Goal: Communication & Community: Answer question/provide support

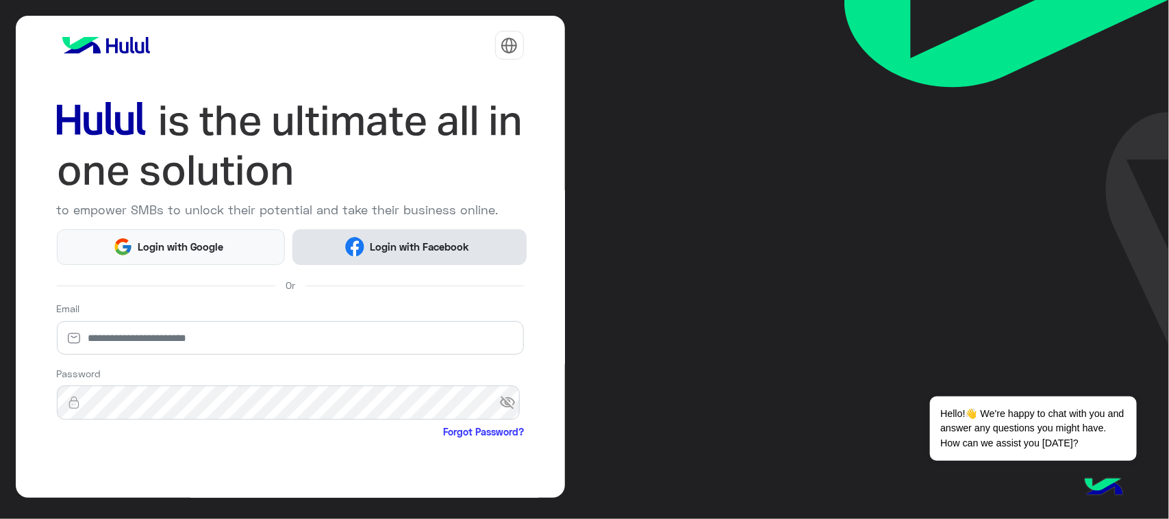
click at [411, 234] on button "Login with Facebook" at bounding box center [409, 247] width 234 height 36
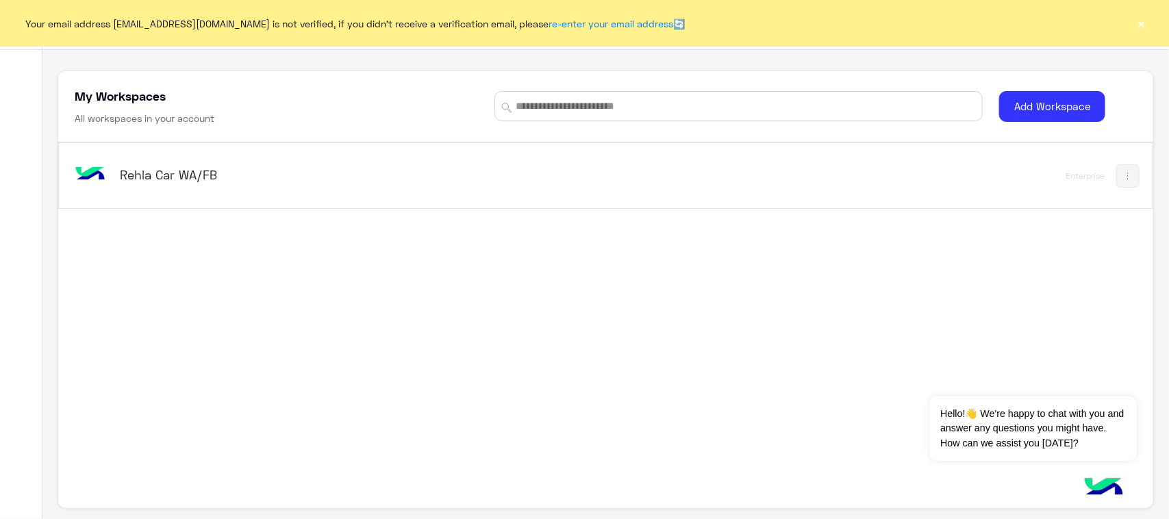
click at [1145, 18] on button "×" at bounding box center [1142, 23] width 14 height 14
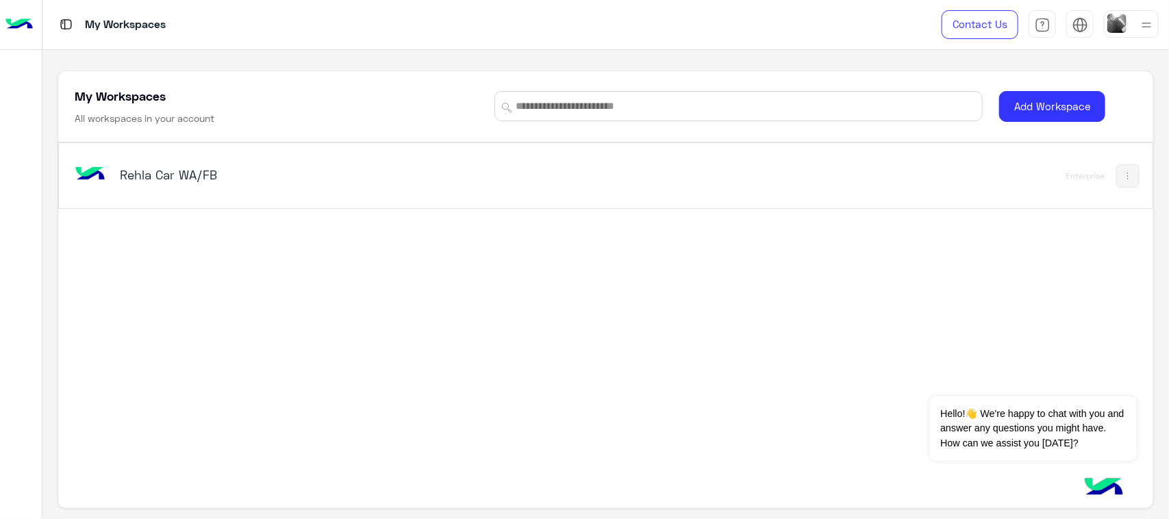
click at [147, 175] on h5 "Rehla Car WA/FB" at bounding box center [312, 174] width 384 height 16
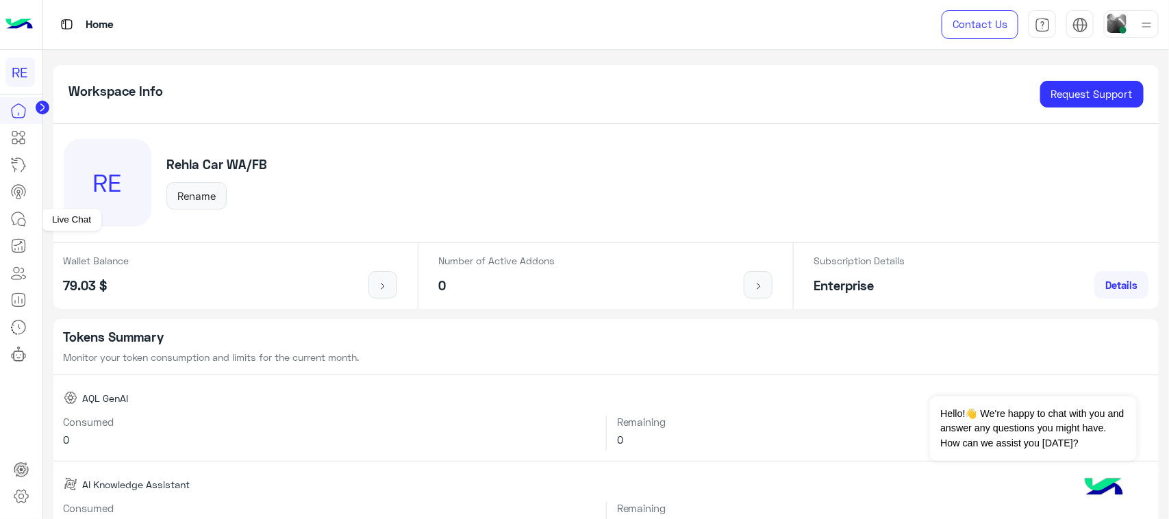
click at [21, 210] on link at bounding box center [18, 218] width 37 height 27
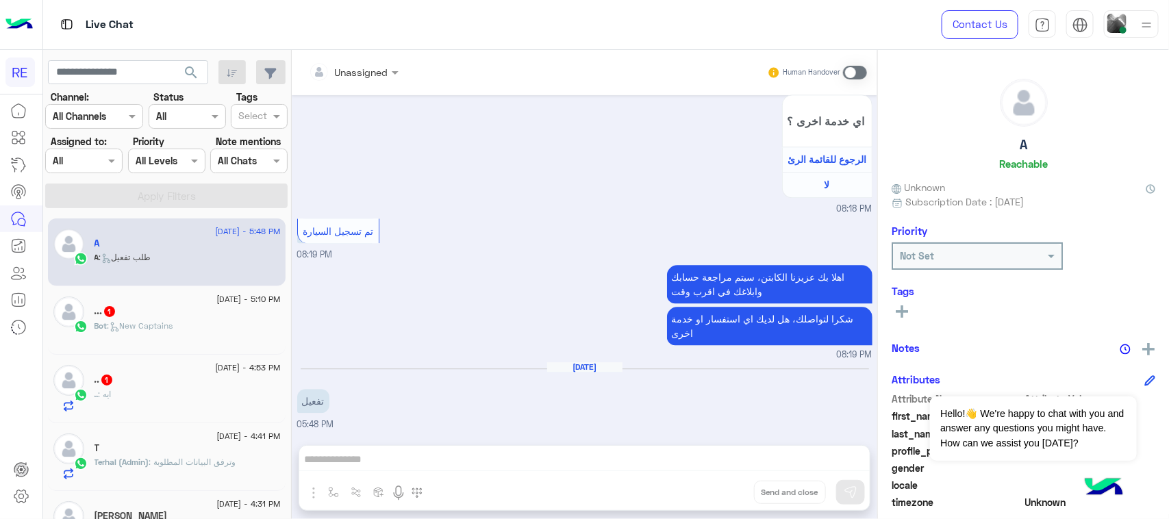
click at [218, 418] on div "9 September - 4:53 PM .. 1 .. : ايه" at bounding box center [167, 389] width 238 height 68
click at [203, 446] on div "T" at bounding box center [187, 449] width 186 height 14
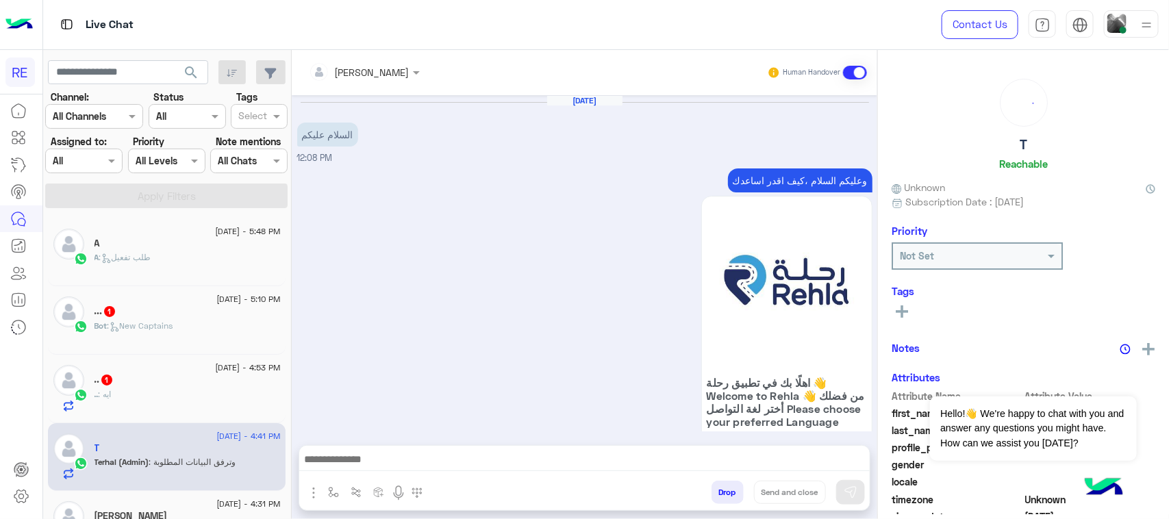
scroll to position [1569, 0]
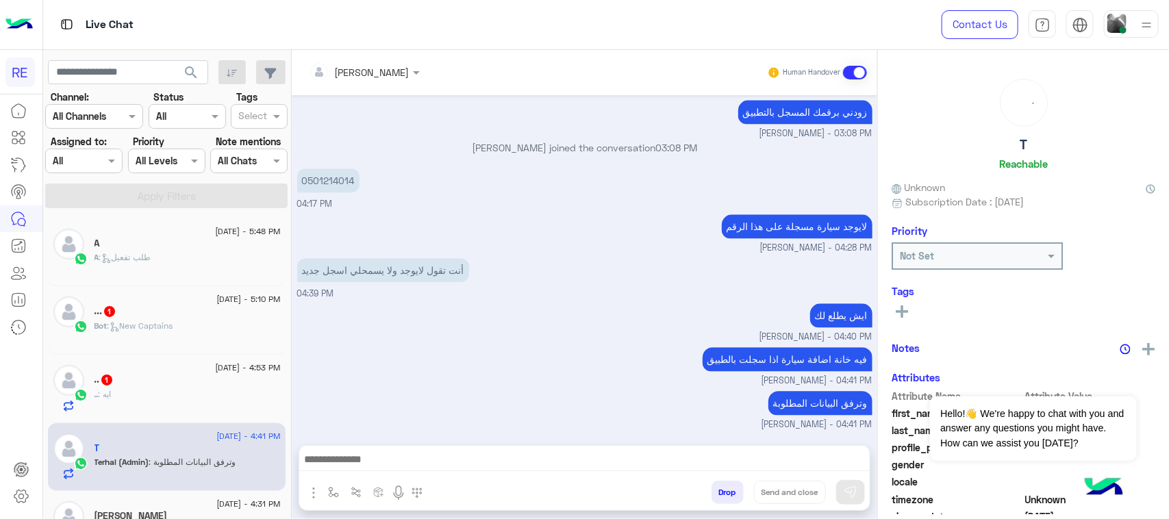
click at [201, 386] on div ".. 1" at bounding box center [187, 381] width 186 height 14
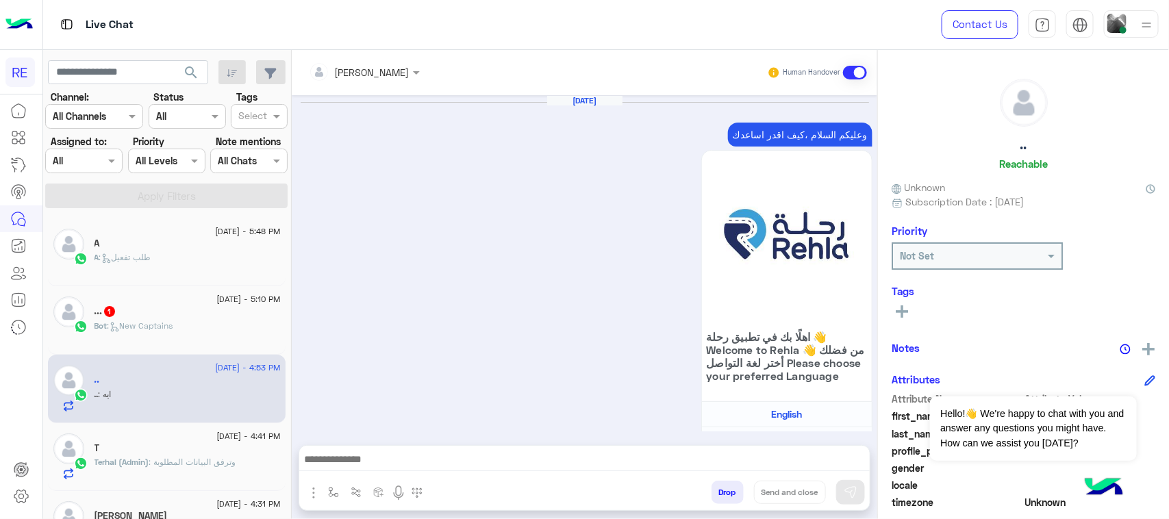
scroll to position [1615, 0]
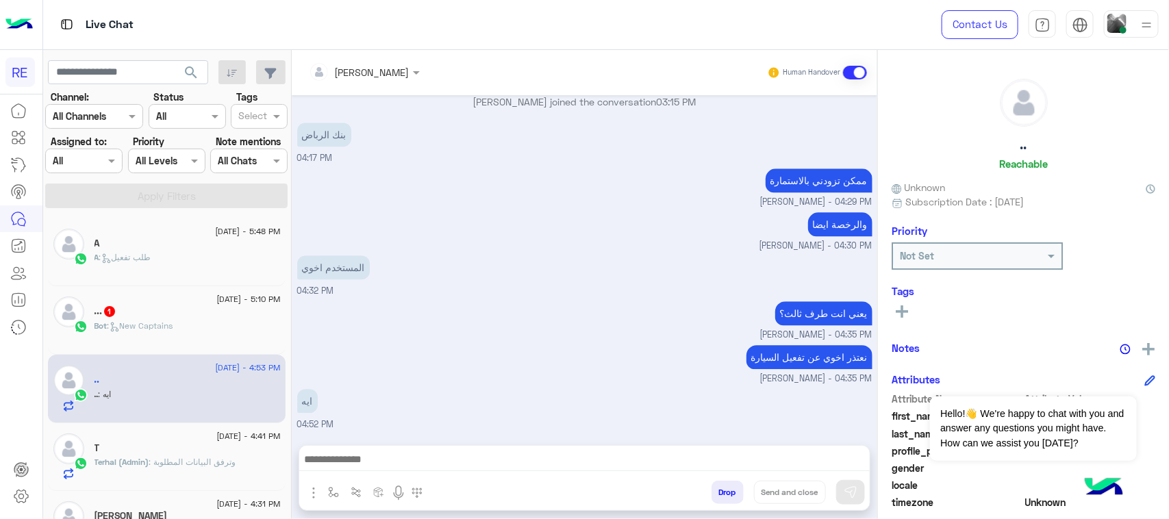
click at [201, 333] on div "Bot : New Captains" at bounding box center [187, 332] width 186 height 24
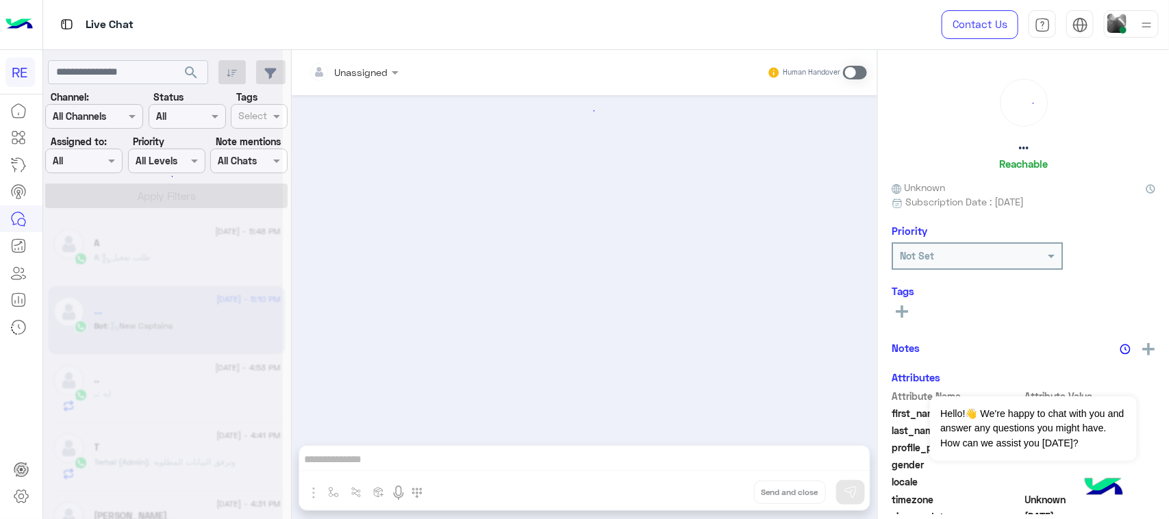
scroll to position [1739, 0]
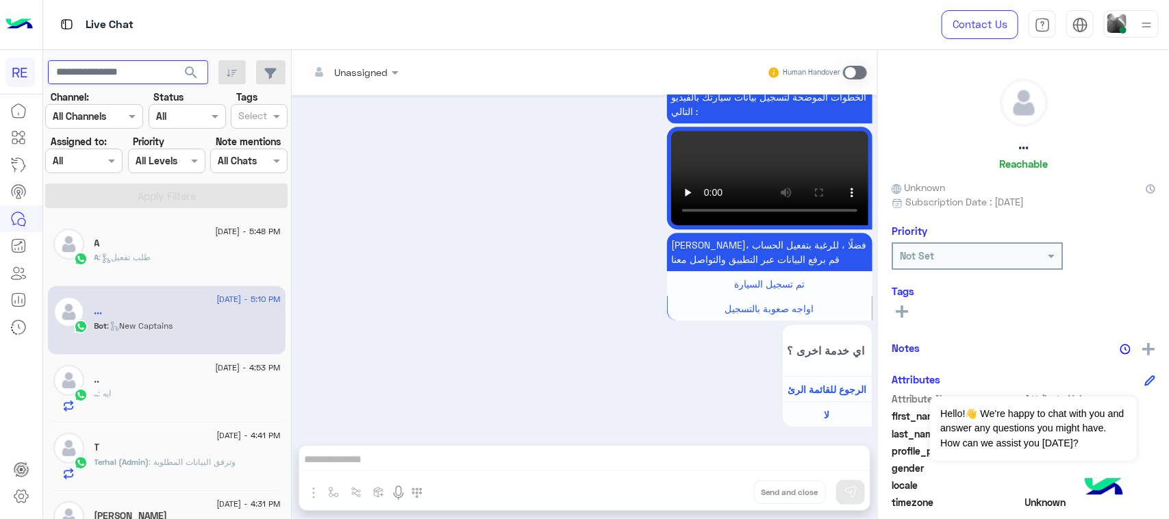
click at [128, 76] on input "text" at bounding box center [128, 72] width 160 height 25
paste input "*********"
type input "*********"
click at [192, 77] on span "search" at bounding box center [191, 72] width 16 height 16
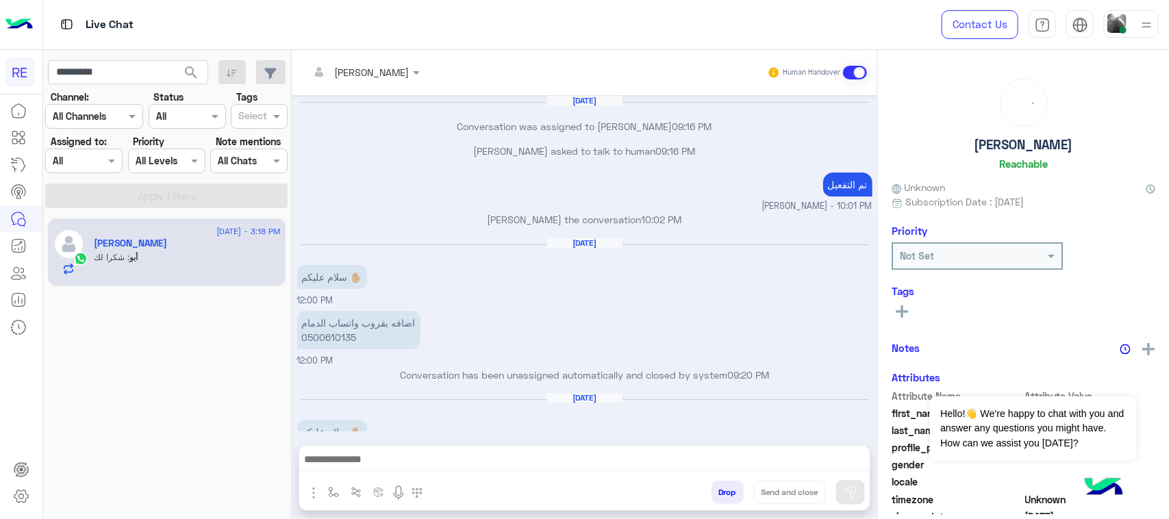
scroll to position [1000, 0]
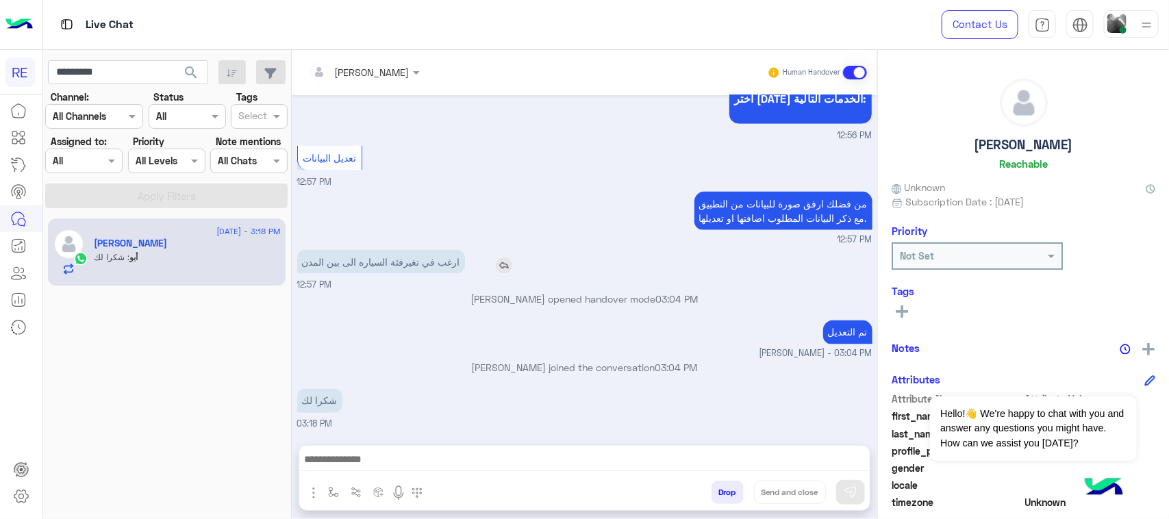
click at [387, 270] on p "ارغب في تغيرفئة السياره الى بين المدن" at bounding box center [381, 262] width 168 height 24
click at [134, 65] on input "*********" at bounding box center [128, 72] width 160 height 25
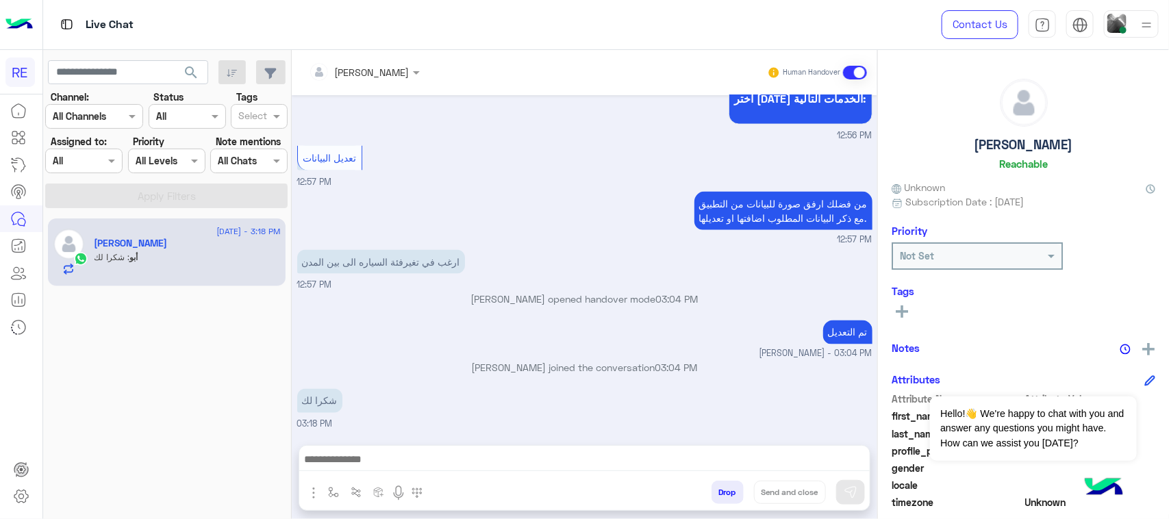
click at [185, 75] on span "search" at bounding box center [191, 72] width 16 height 16
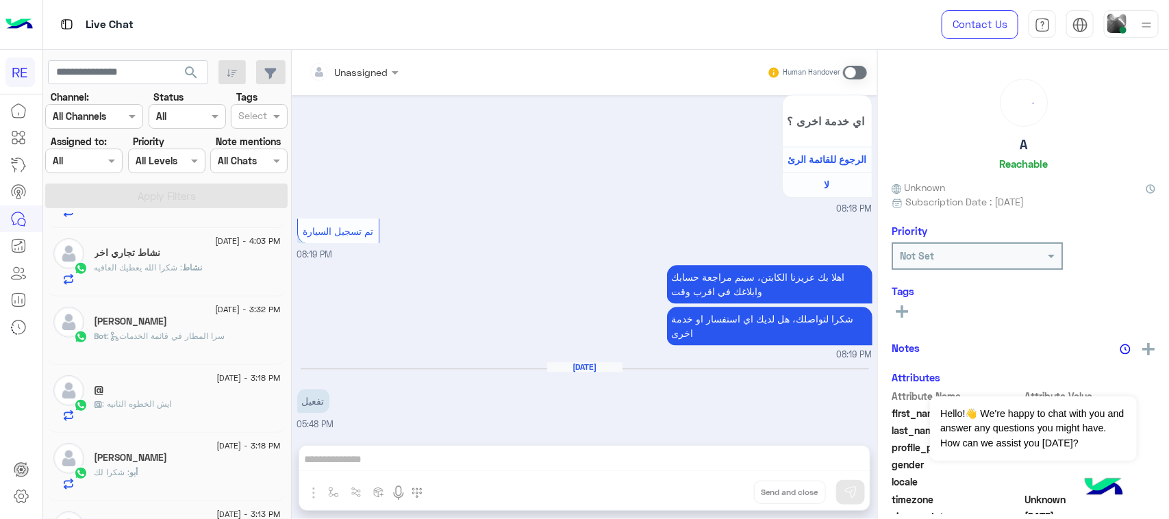
scroll to position [342, 0]
